Goal: Information Seeking & Learning: Learn about a topic

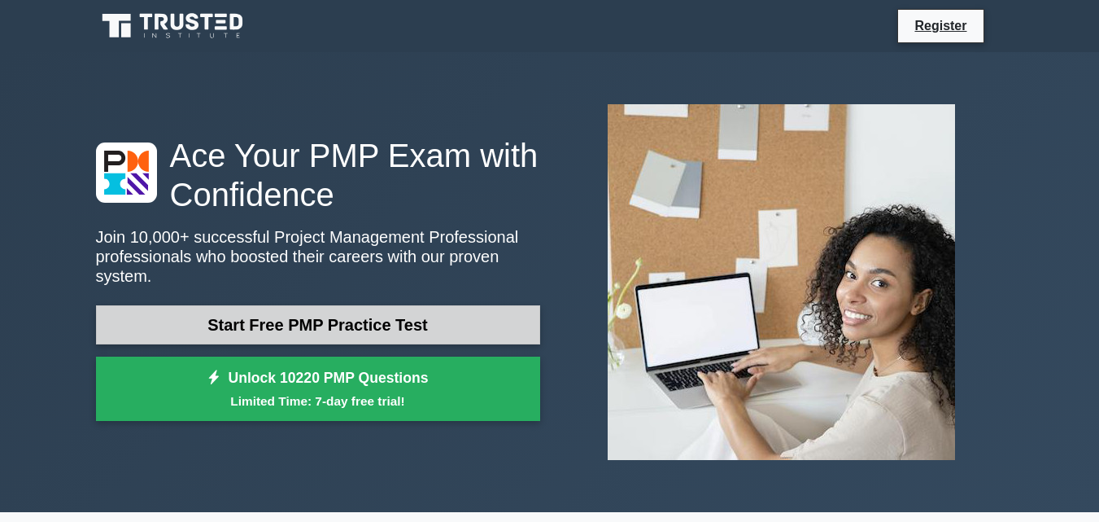
click at [338, 315] on link "Start Free PMP Practice Test" at bounding box center [318, 324] width 444 height 39
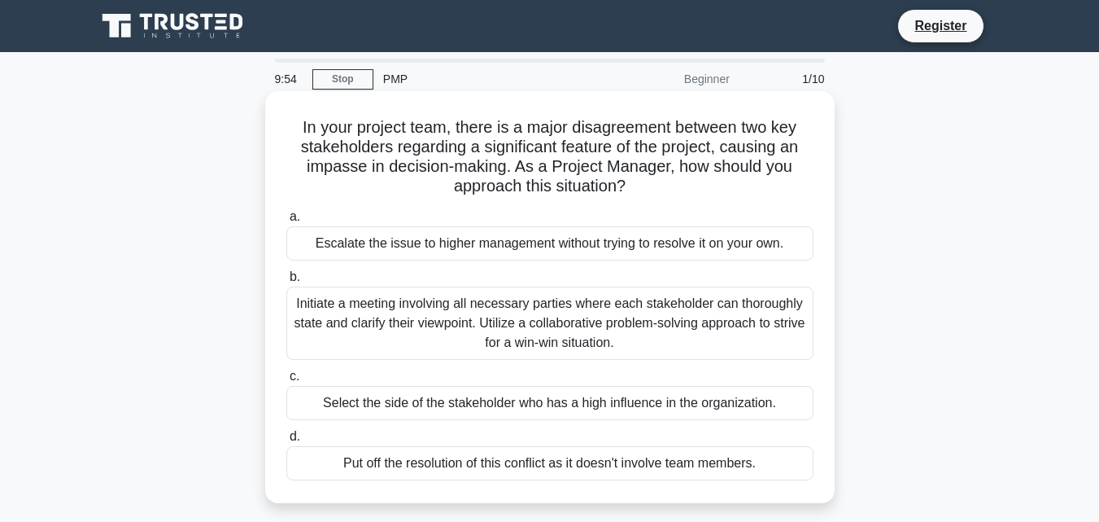
click at [323, 234] on div "Escalate the issue to higher management without trying to resolve it on your ow…" at bounding box center [549, 243] width 527 height 34
click at [286, 222] on input "a. Escalate the issue to higher management without trying to resolve it on your…" at bounding box center [286, 217] width 0 height 11
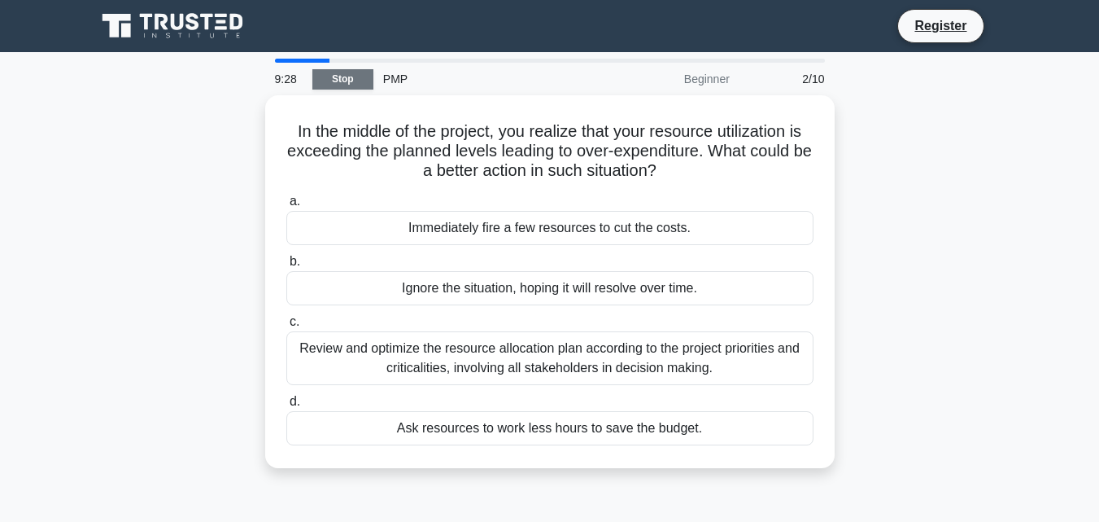
click at [332, 81] on link "Stop" at bounding box center [342, 79] width 61 height 20
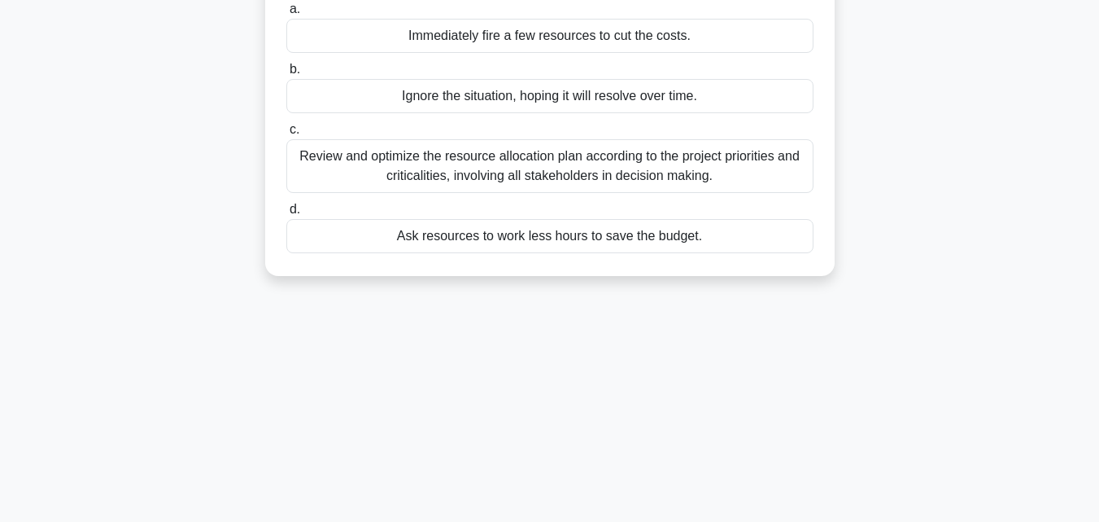
scroll to position [195, 0]
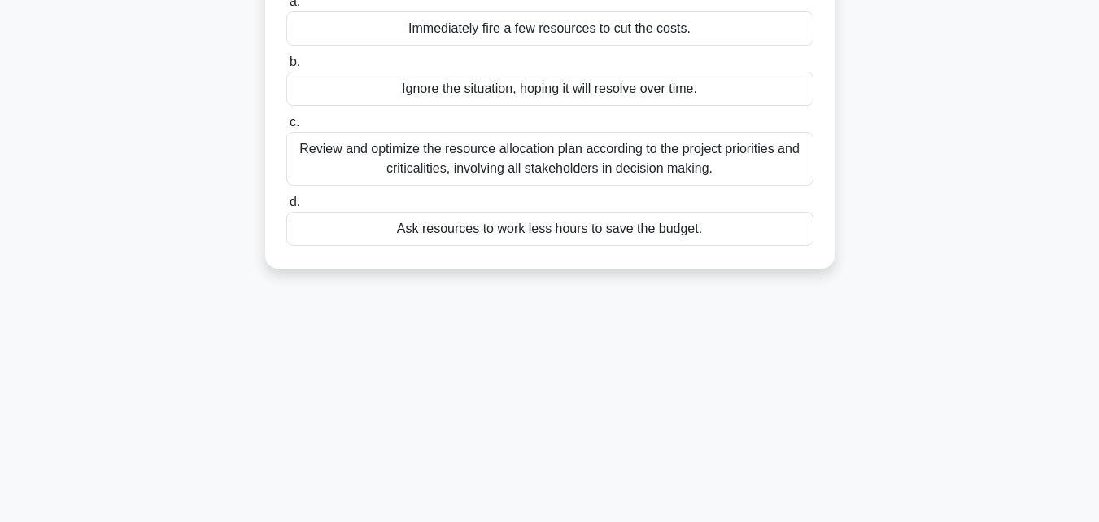
click at [433, 23] on div "Immediately fire a few resources to cut the costs." at bounding box center [549, 28] width 527 height 34
click at [286, 7] on input "a. Immediately fire a few resources to cut the costs." at bounding box center [286, 2] width 0 height 11
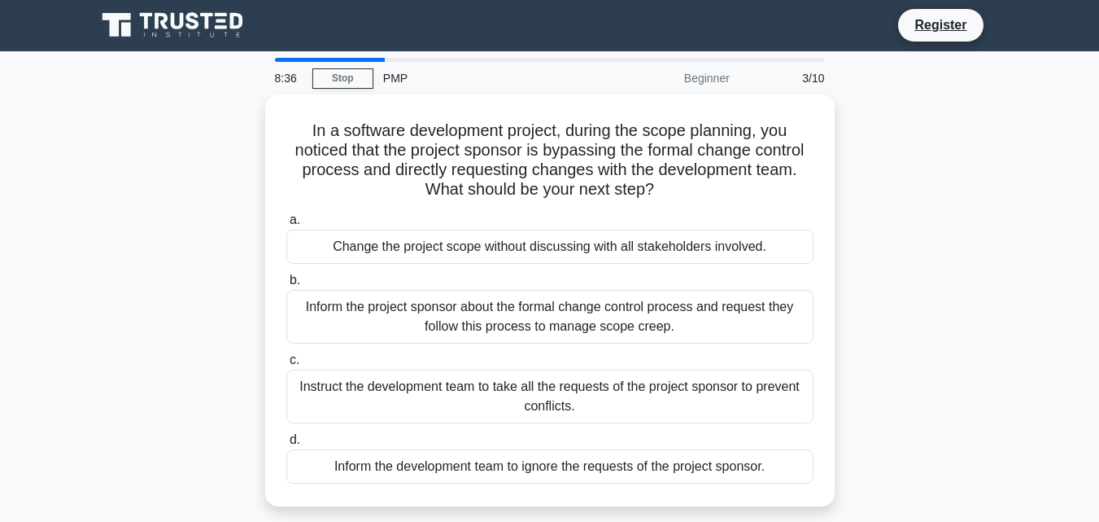
scroll to position [0, 0]
